Goal: Find specific page/section: Find specific page/section

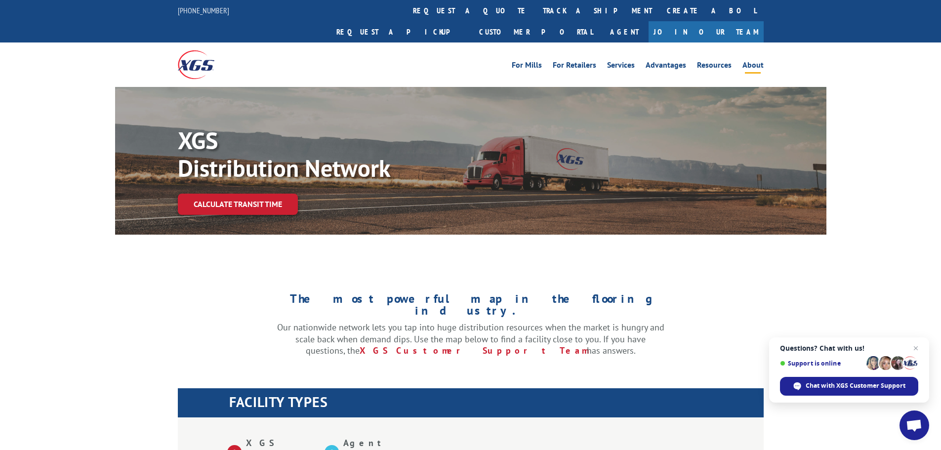
click at [752, 61] on link "About" at bounding box center [753, 66] width 21 height 11
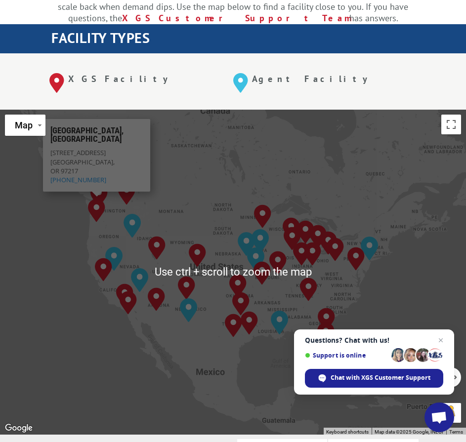
scroll to position [297, 0]
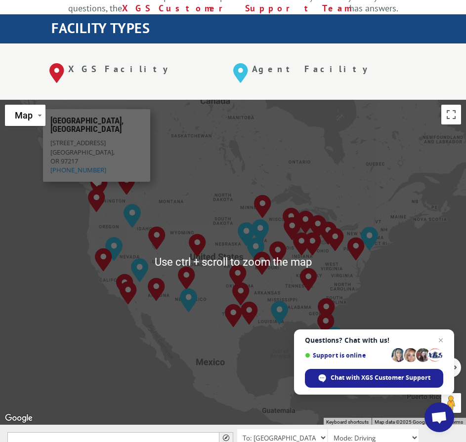
drag, startPoint x: 64, startPoint y: 250, endPoint x: 69, endPoint y: 249, distance: 5.0
click at [65, 249] on div "[GEOGRAPHIC_DATA], [GEOGRAPHIC_DATA] [GEOGRAPHIC_DATA], [GEOGRAPHIC_DATA] [GEOG…" at bounding box center [233, 262] width 466 height 325
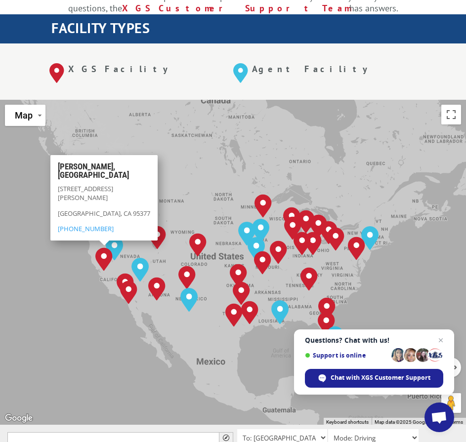
click at [103, 244] on img "Tracy, CA" at bounding box center [103, 260] width 25 height 32
click at [101, 244] on img "Tracy, CA" at bounding box center [103, 260] width 25 height 32
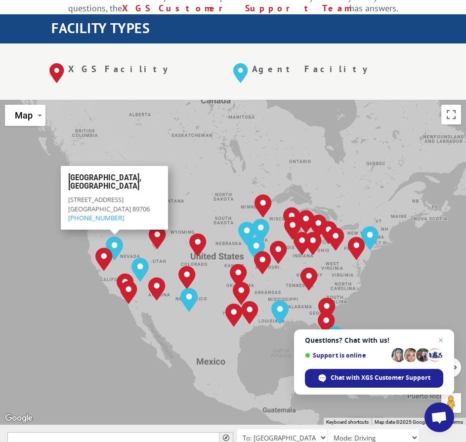
click at [66, 303] on div "Albuquerque, NM Baltimore, MD Boise, ID Chicago, IL Chino, CA Cleveland, OH Dal…" at bounding box center [233, 262] width 466 height 325
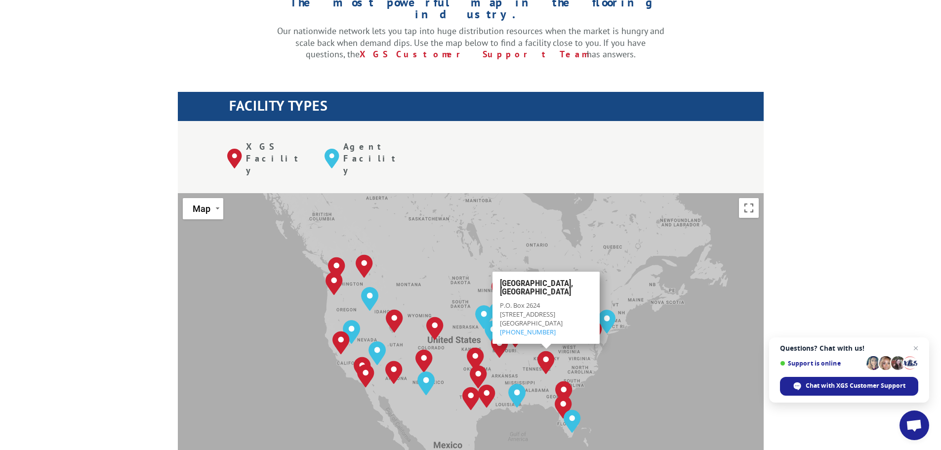
click at [550, 347] on img "Tunnel Hill, GA" at bounding box center [546, 363] width 25 height 32
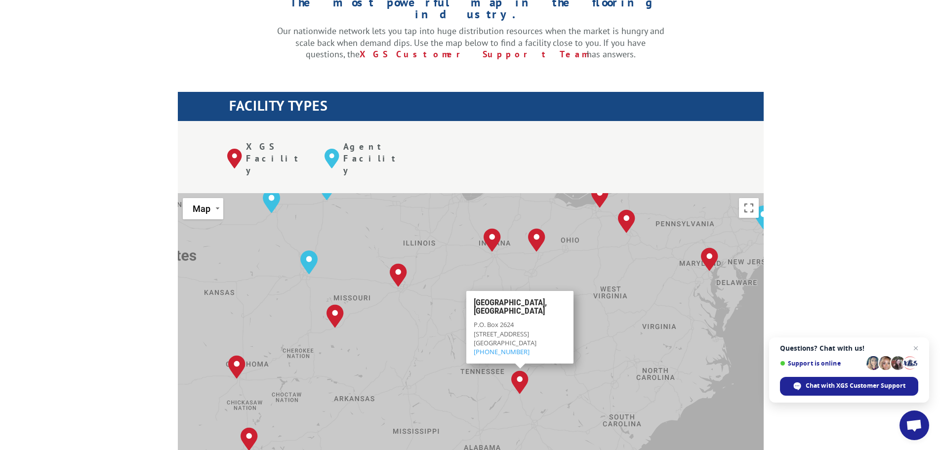
click at [416, 291] on div "Albuquerque, NM Baltimore, MD Boise, ID Chicago, IL Chino, CA Cleveland, OH Dal…" at bounding box center [471, 355] width 586 height 325
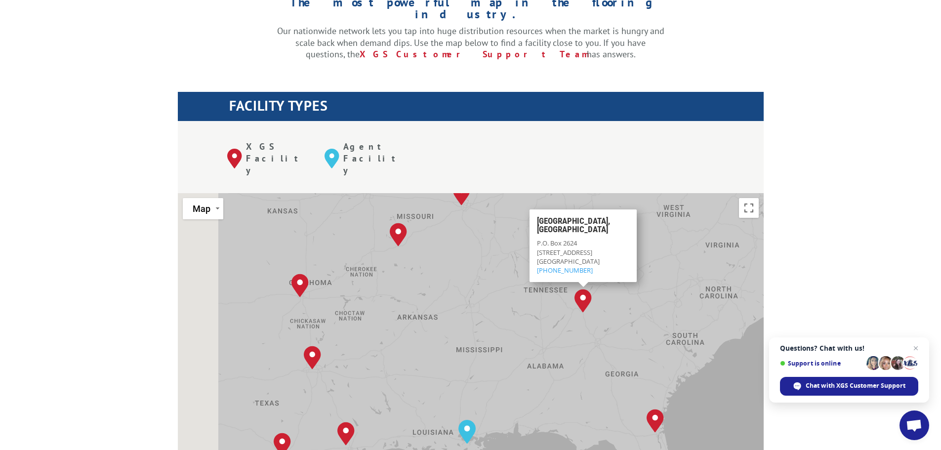
drag, startPoint x: 453, startPoint y: 366, endPoint x: 526, endPoint y: 251, distance: 136.8
click at [540, 249] on div "Albuquerque, NM Baltimore, MD Boise, ID Chicago, IL Chino, CA Cleveland, OH Dal…" at bounding box center [471, 355] width 586 height 325
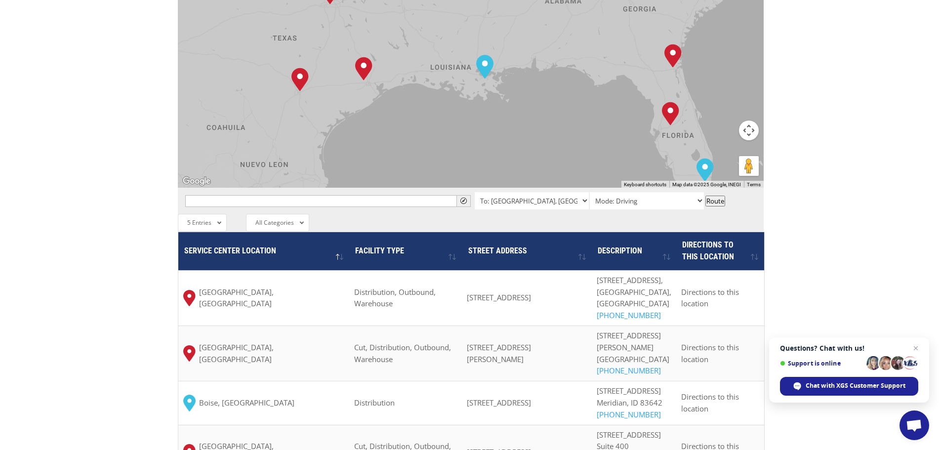
scroll to position [692, 0]
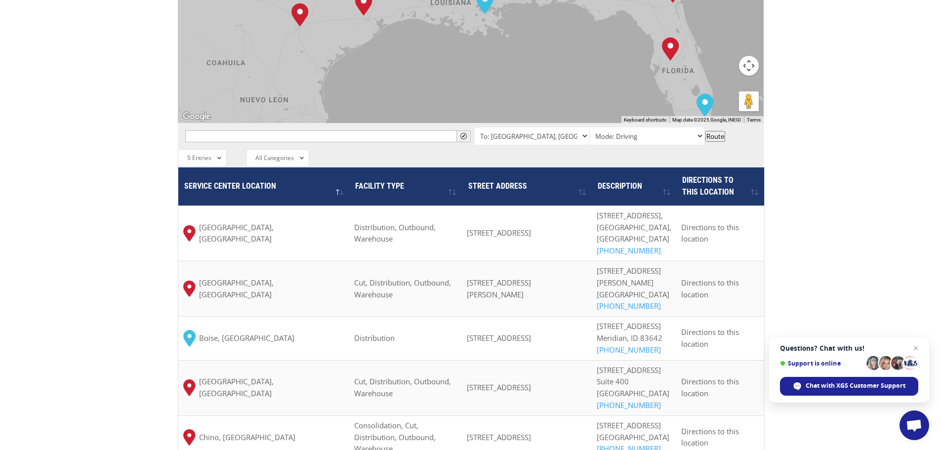
click at [44, 349] on div "The most powerful map in the flooring industry. Our nationwide network lets you…" at bounding box center [470, 30] width 941 height 921
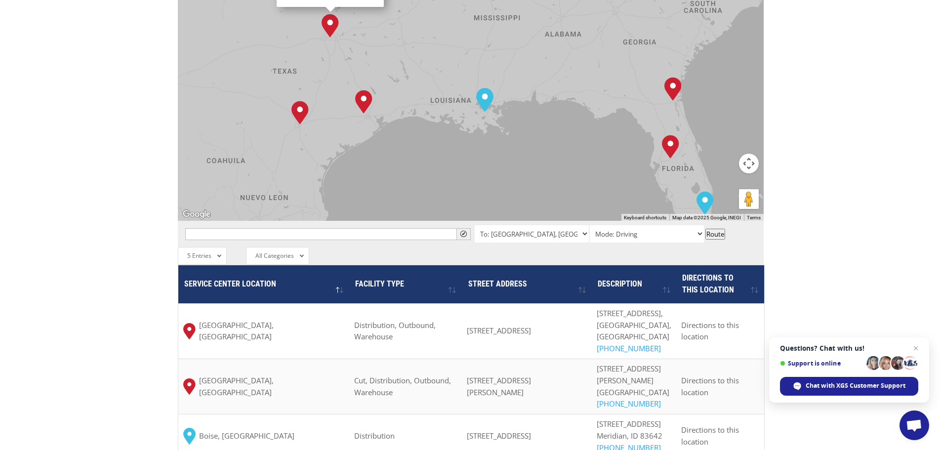
scroll to position [593, 0]
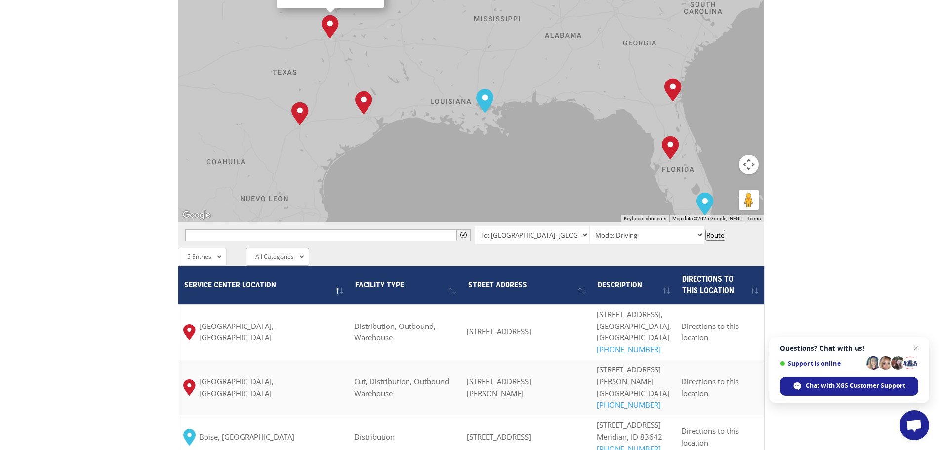
click at [259, 253] on span "All Categories" at bounding box center [274, 257] width 39 height 8
click at [207, 253] on span "5 Entries" at bounding box center [199, 257] width 24 height 8
click at [210, 267] on li "All Entries" at bounding box center [205, 275] width 54 height 17
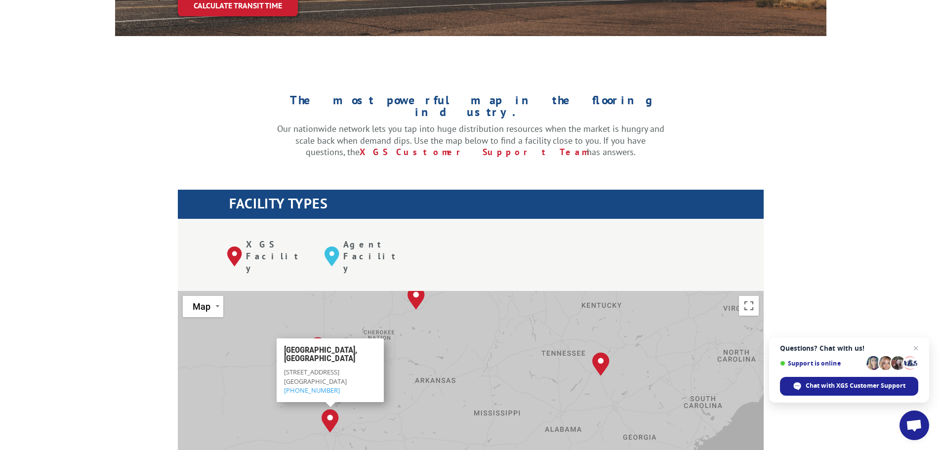
scroll to position [198, 0]
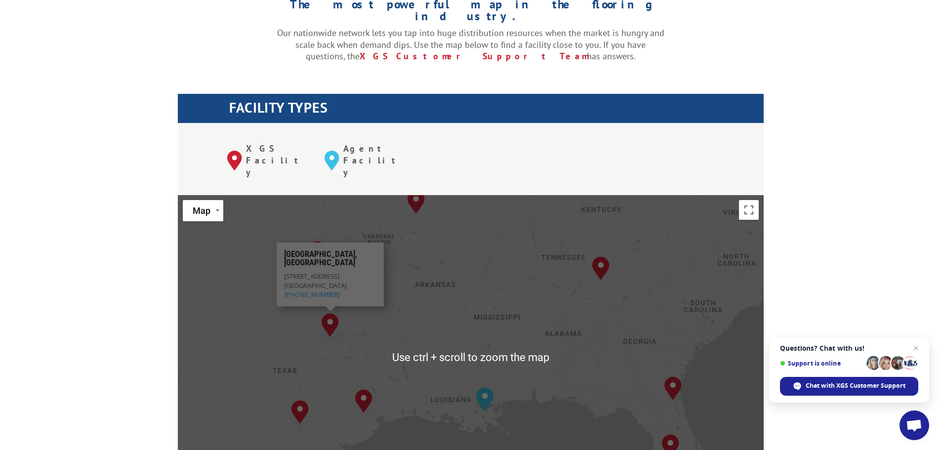
scroll to position [297, 0]
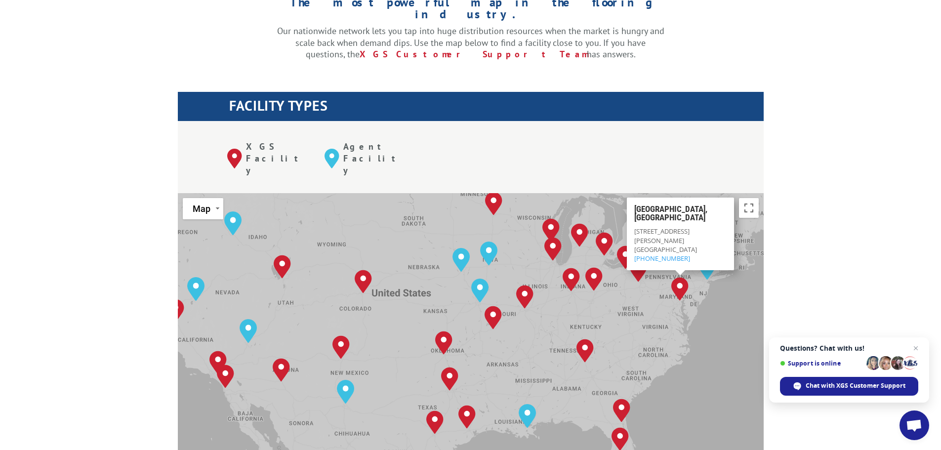
click at [677, 273] on img "Baltimore, MD" at bounding box center [680, 289] width 25 height 32
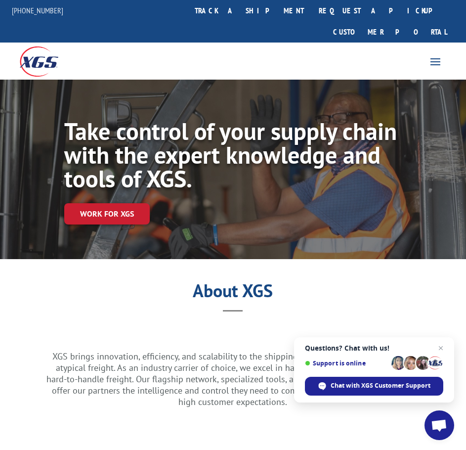
click at [31, 46] on img at bounding box center [39, 61] width 39 height 30
